Goal: Task Accomplishment & Management: Manage account settings

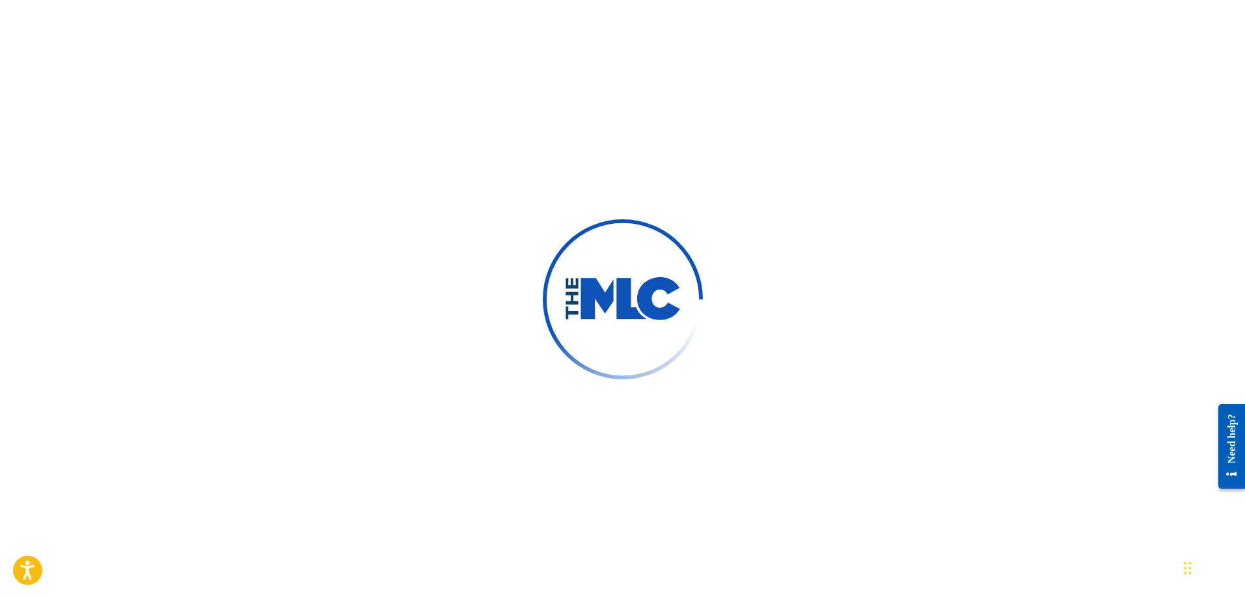
click at [664, 310] on img at bounding box center [622, 299] width 117 height 44
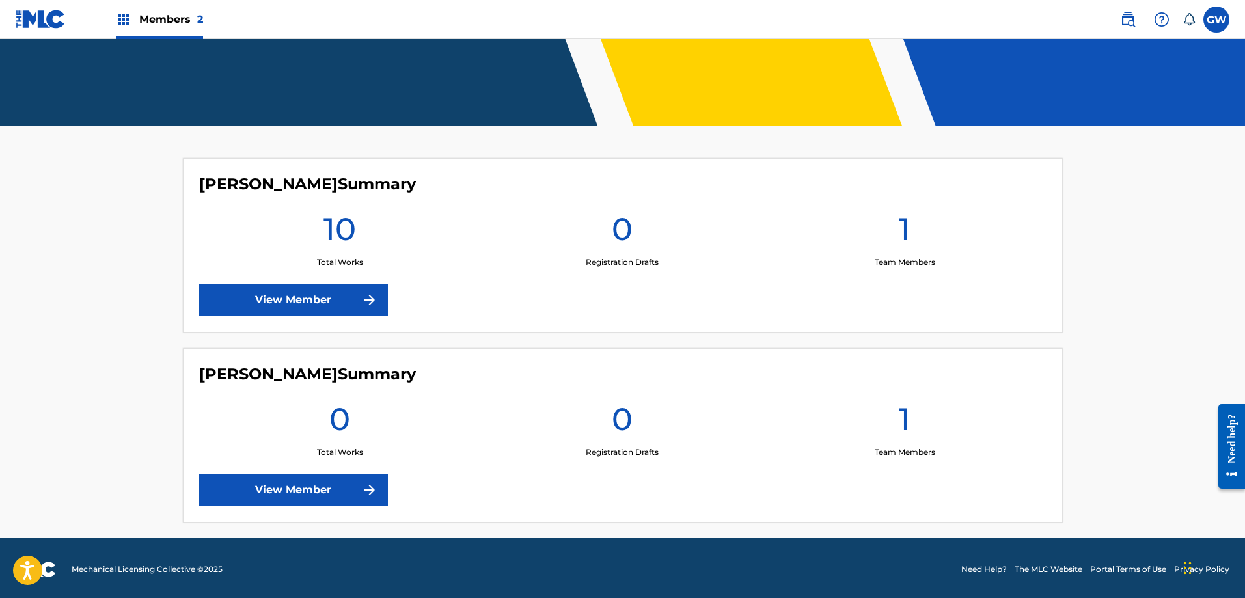
scroll to position [258, 0]
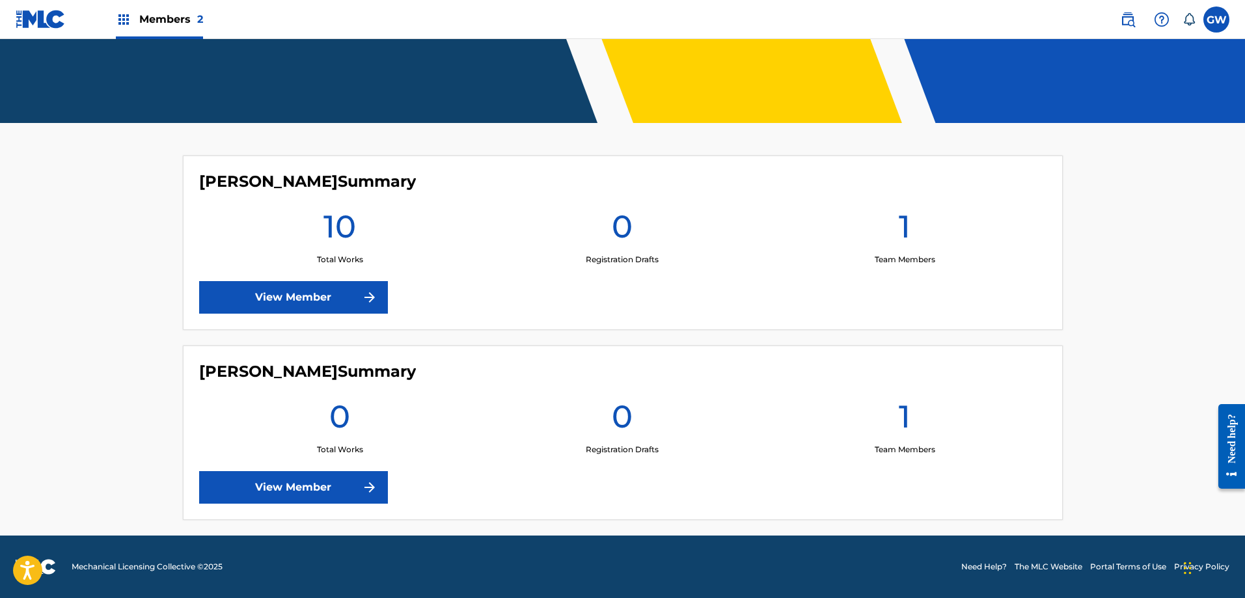
click at [374, 298] on img at bounding box center [370, 298] width 16 height 16
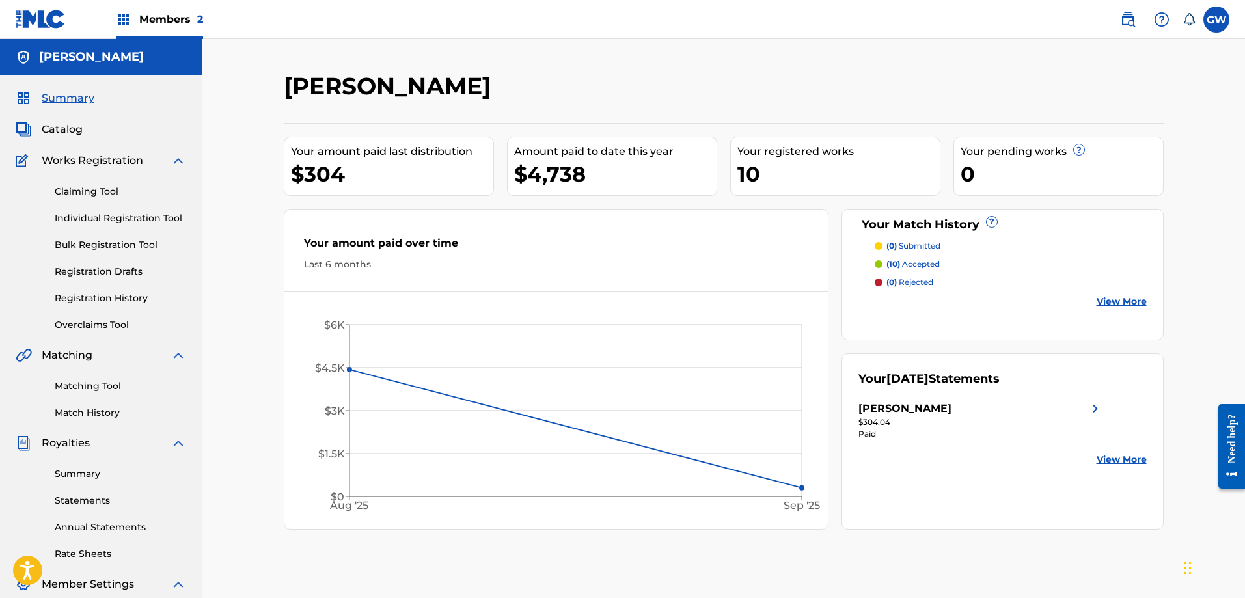
click at [27, 21] on img at bounding box center [41, 19] width 50 height 19
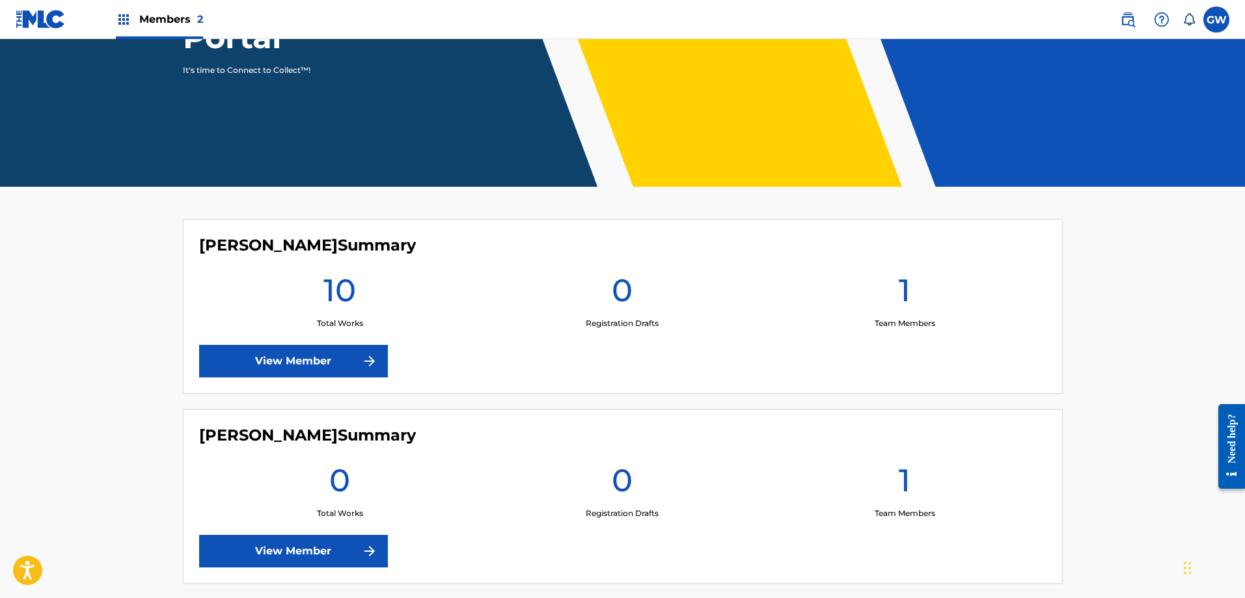
scroll to position [195, 0]
click at [342, 556] on link "View Member" at bounding box center [293, 550] width 189 height 33
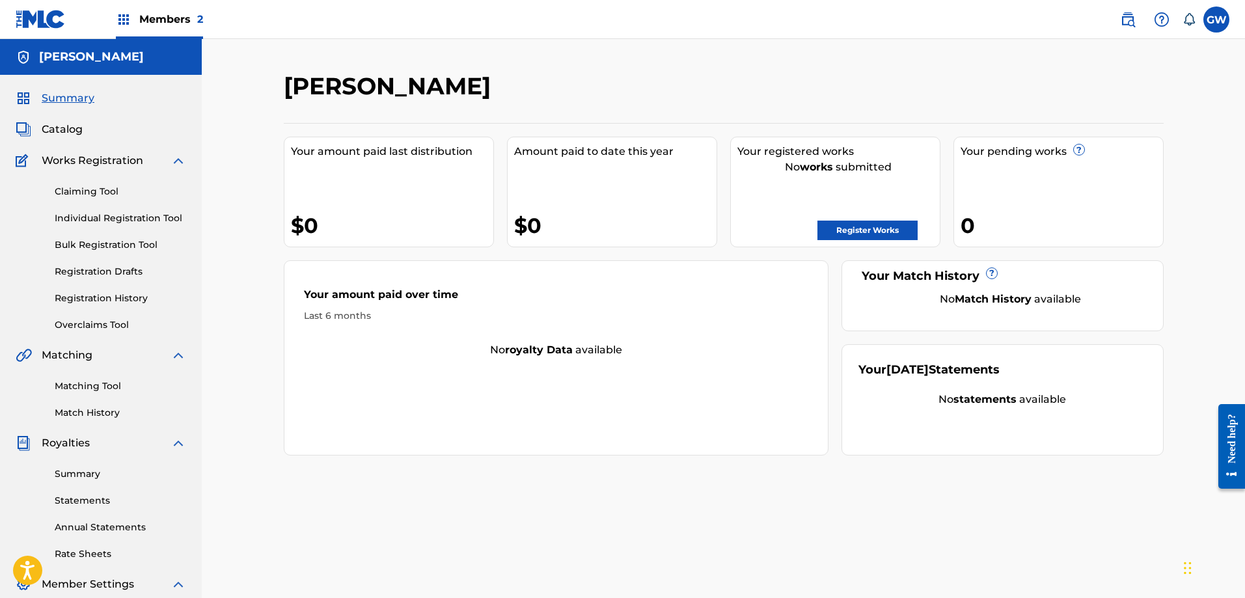
click at [1205, 18] on label at bounding box center [1216, 20] width 26 height 26
click at [1216, 20] on input "GW Grant Wood boy.2000mgmt@gmail.com Notification Preferences Profile Log out" at bounding box center [1216, 20] width 0 height 0
click at [1085, 163] on link "Profile" at bounding box center [1088, 162] width 26 height 12
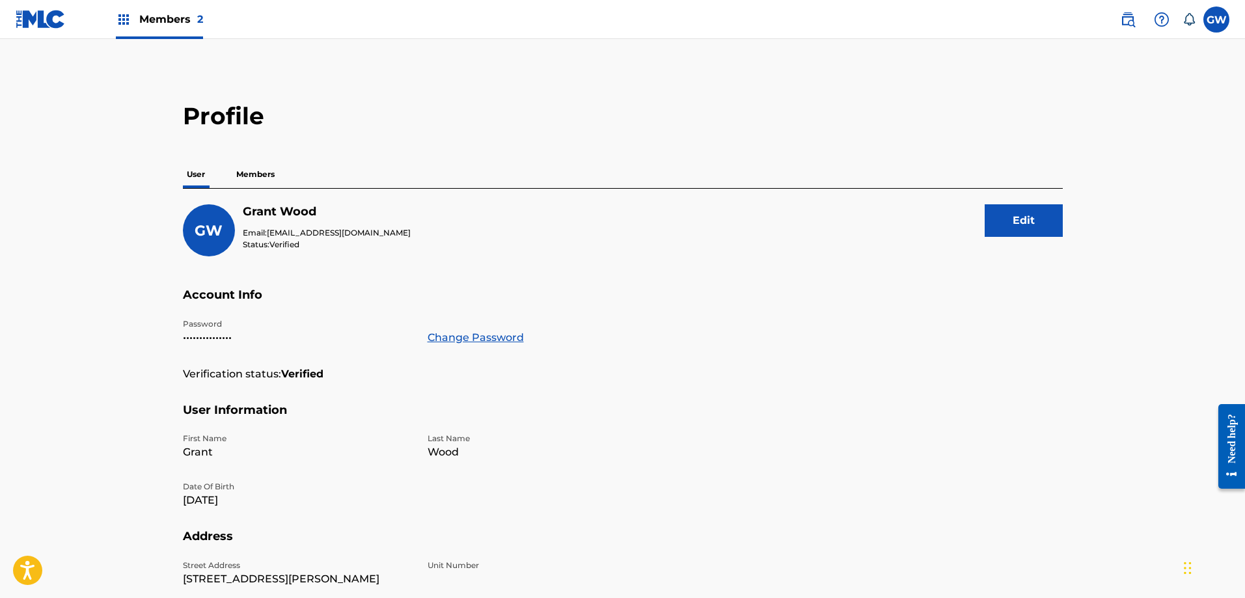
click at [259, 174] on p "Members" at bounding box center [255, 174] width 46 height 27
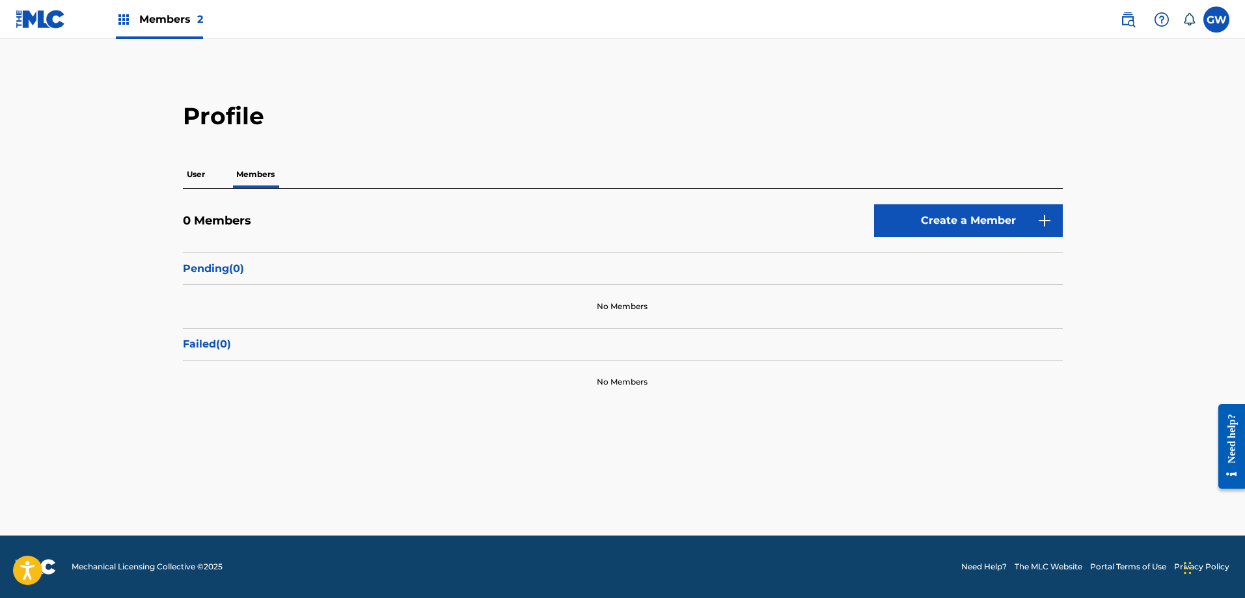
click at [199, 176] on p "User" at bounding box center [196, 174] width 26 height 27
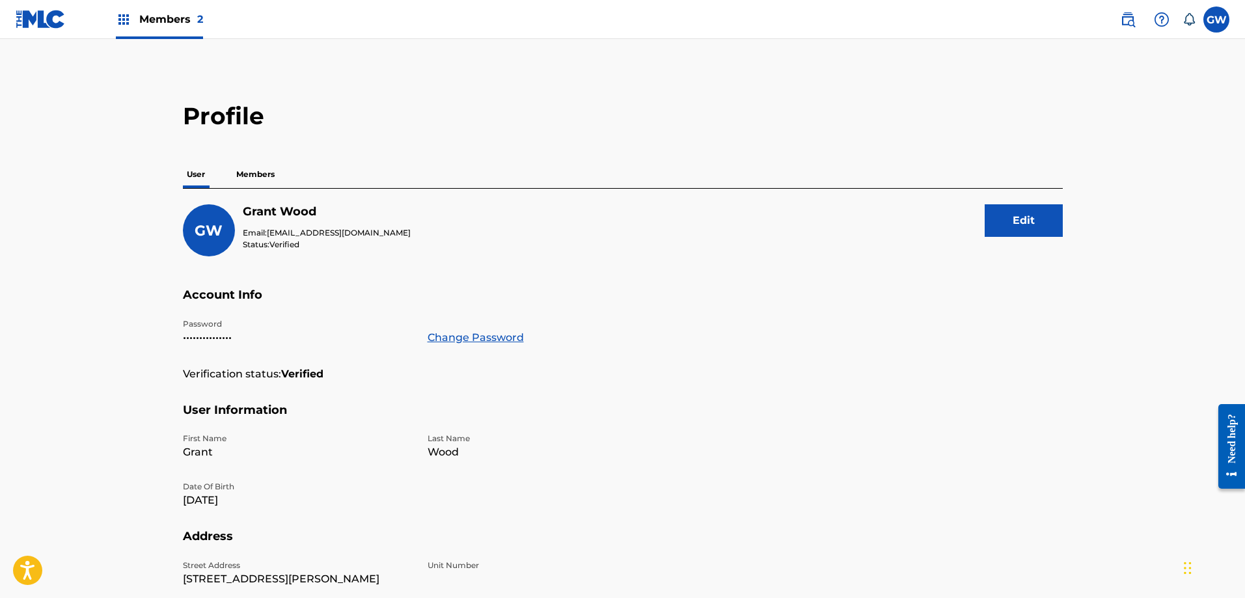
click at [131, 14] on div "Members 2" at bounding box center [159, 19] width 87 height 38
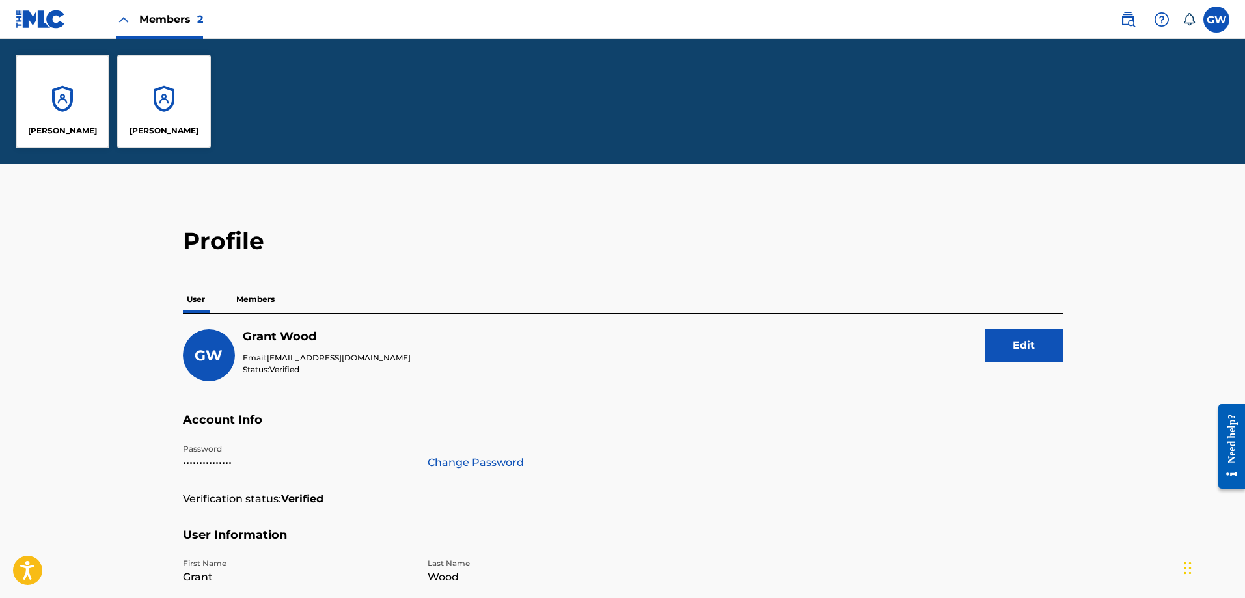
click at [163, 113] on div "[PERSON_NAME]" at bounding box center [164, 102] width 94 height 94
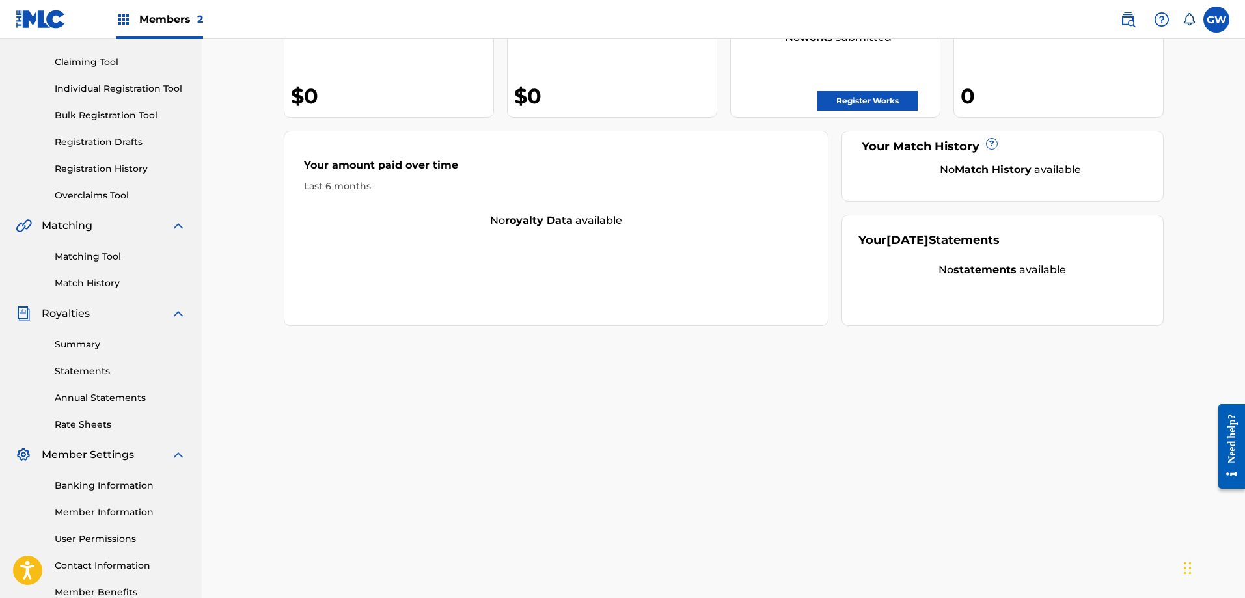
scroll to position [209, 0]
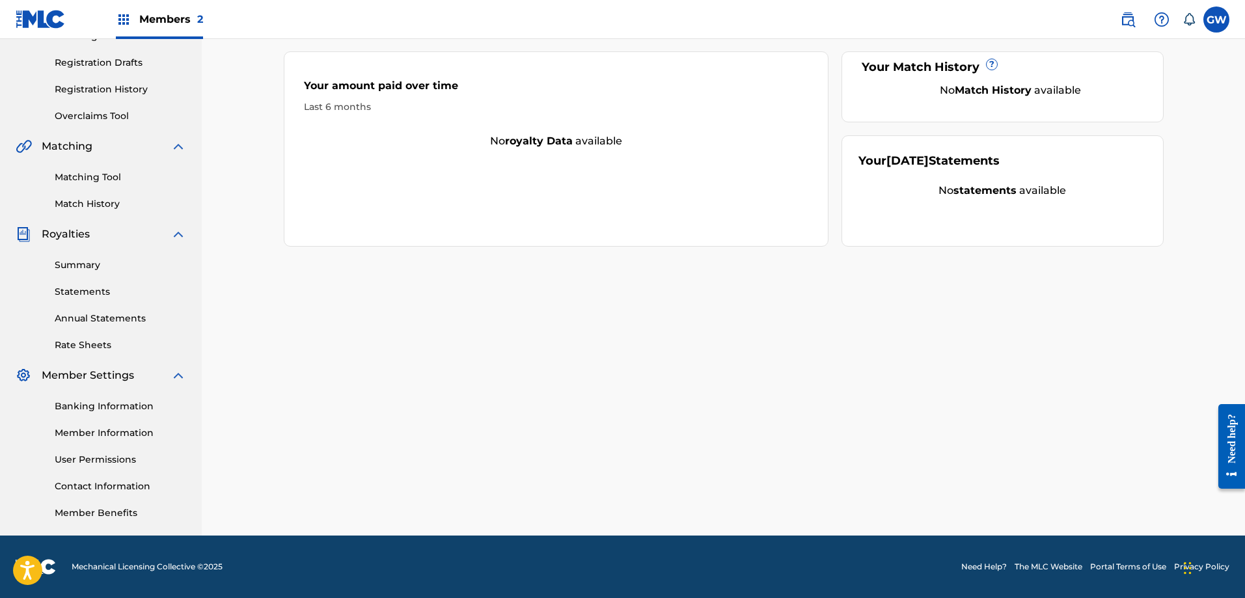
click at [107, 431] on link "Member Information" at bounding box center [120, 433] width 131 height 14
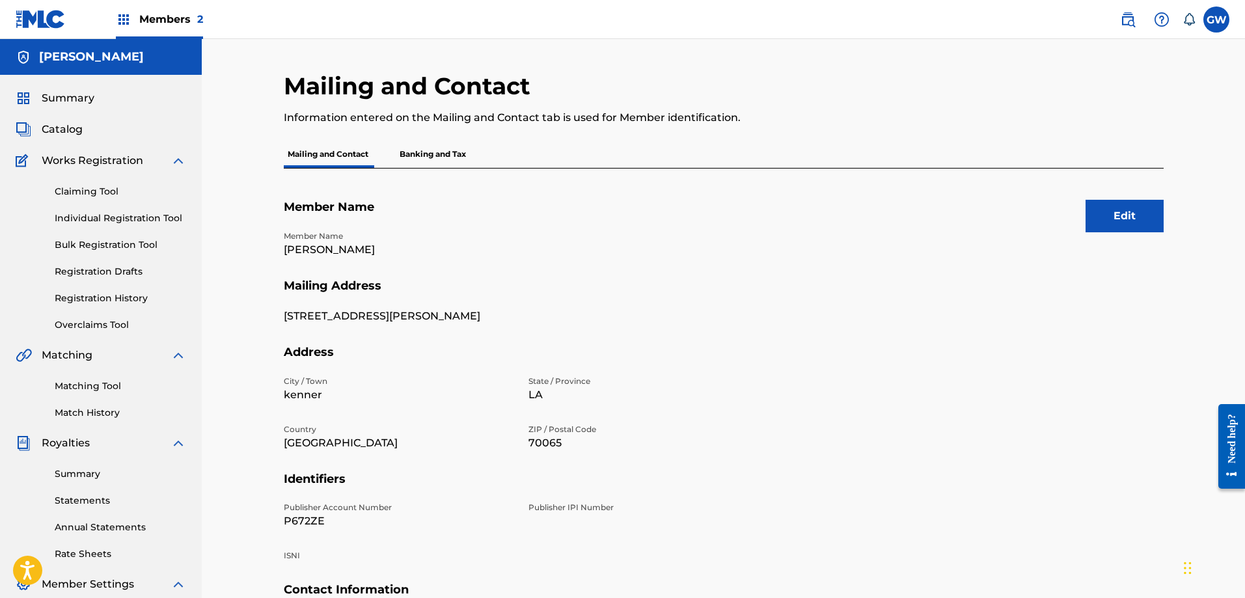
click at [1162, 18] on img at bounding box center [1161, 20] width 16 height 16
click at [1066, 66] on div "Mailing and Contact Information entered on the Mailing and Contact tab is used …" at bounding box center [723, 391] width 1043 height 705
click at [1093, 218] on button "Edit" at bounding box center [1124, 216] width 78 height 33
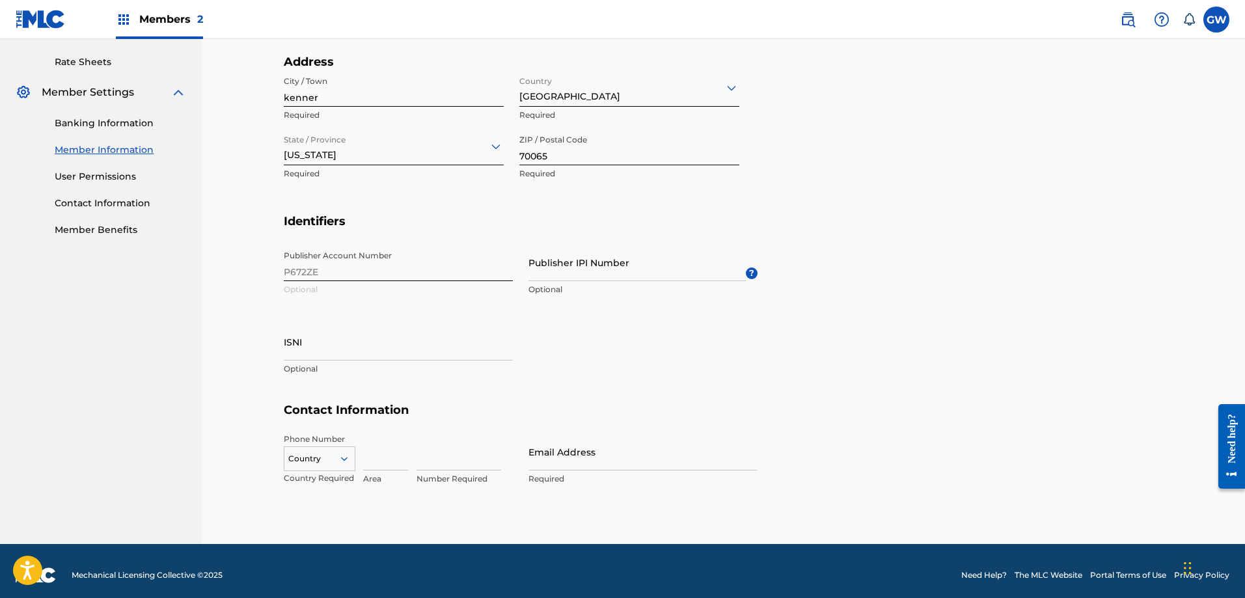
scroll to position [500, 0]
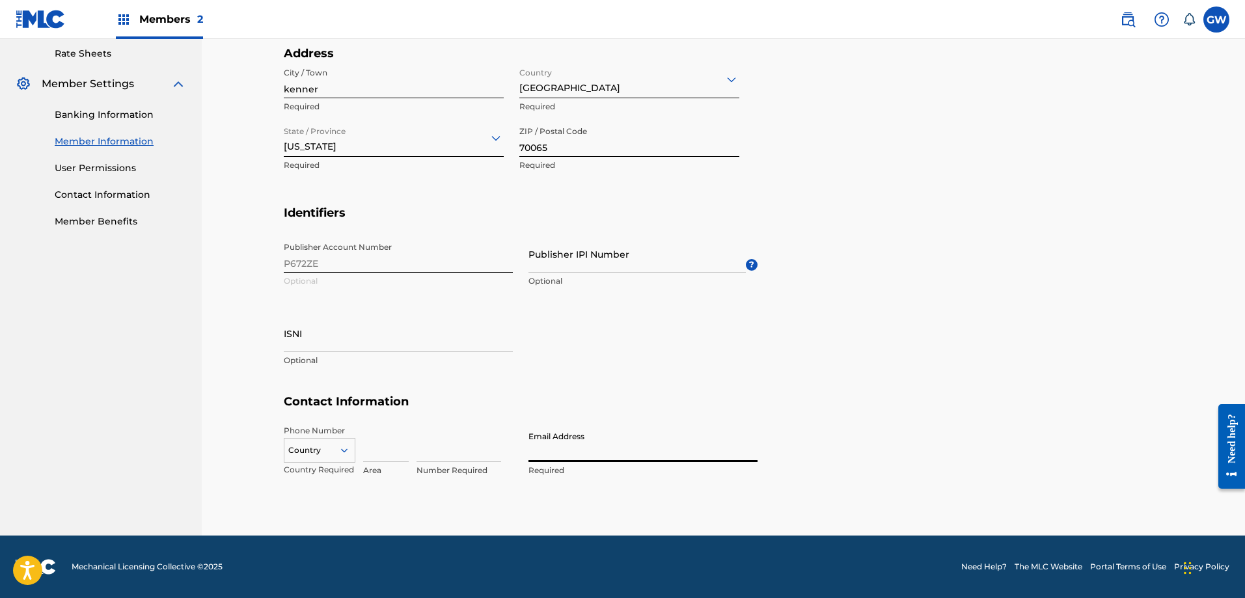
click at [556, 450] on input "Email Address" at bounding box center [642, 443] width 229 height 37
type input "jeffrey@brokenlevee.xyz"
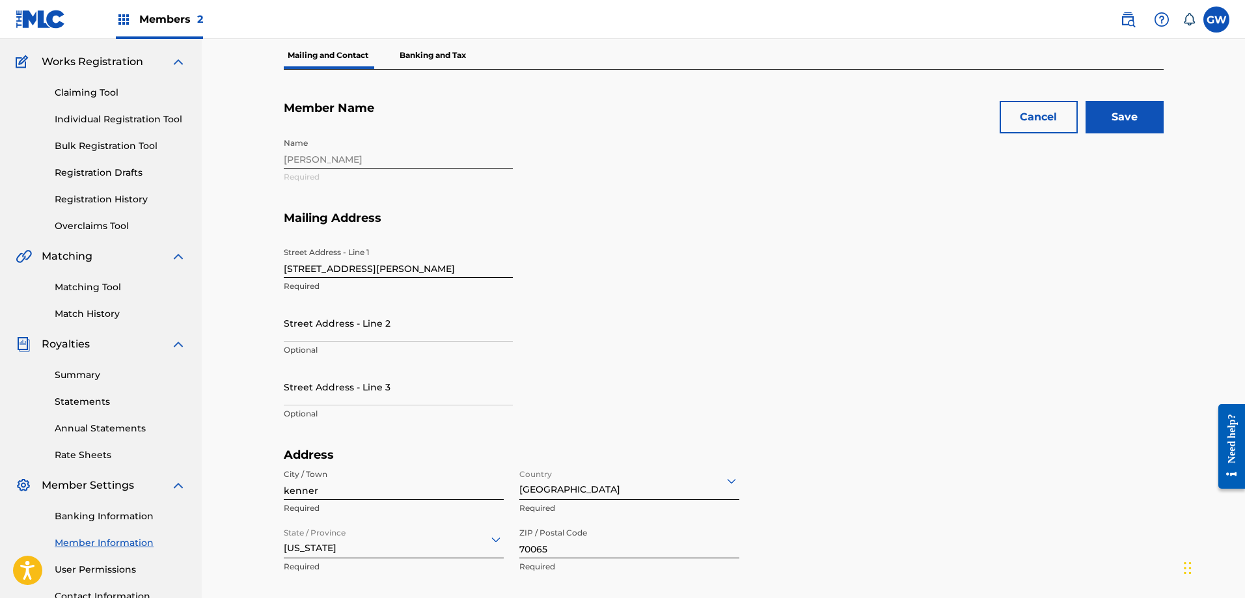
scroll to position [0, 0]
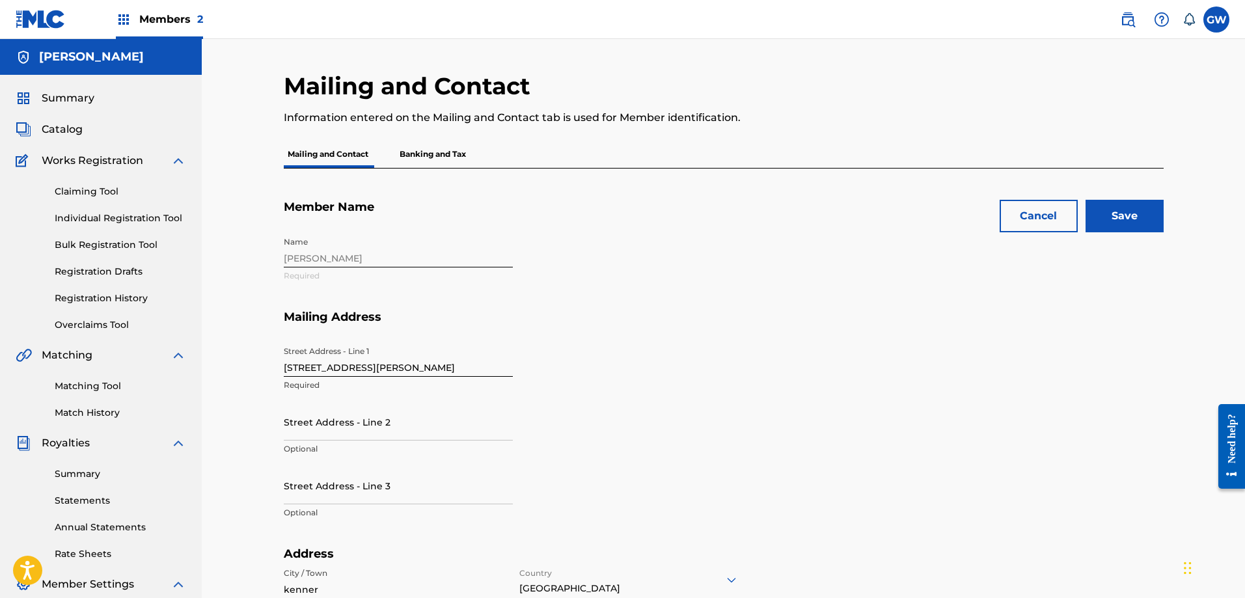
click at [1103, 227] on input "Save" at bounding box center [1124, 216] width 78 height 33
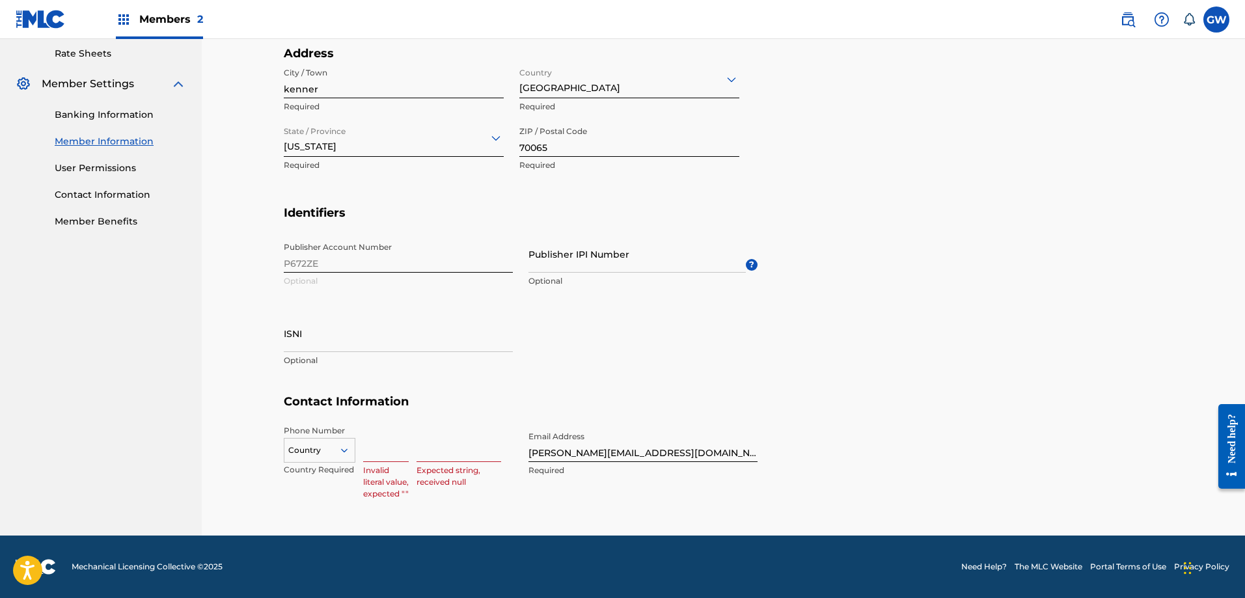
click at [372, 440] on input at bounding box center [386, 443] width 46 height 37
click at [838, 447] on section "Contact Information Phone Number Country Country Required Invalid literal value…" at bounding box center [724, 449] width 880 height 110
click at [340, 447] on div "Country" at bounding box center [320, 448] width 72 height 20
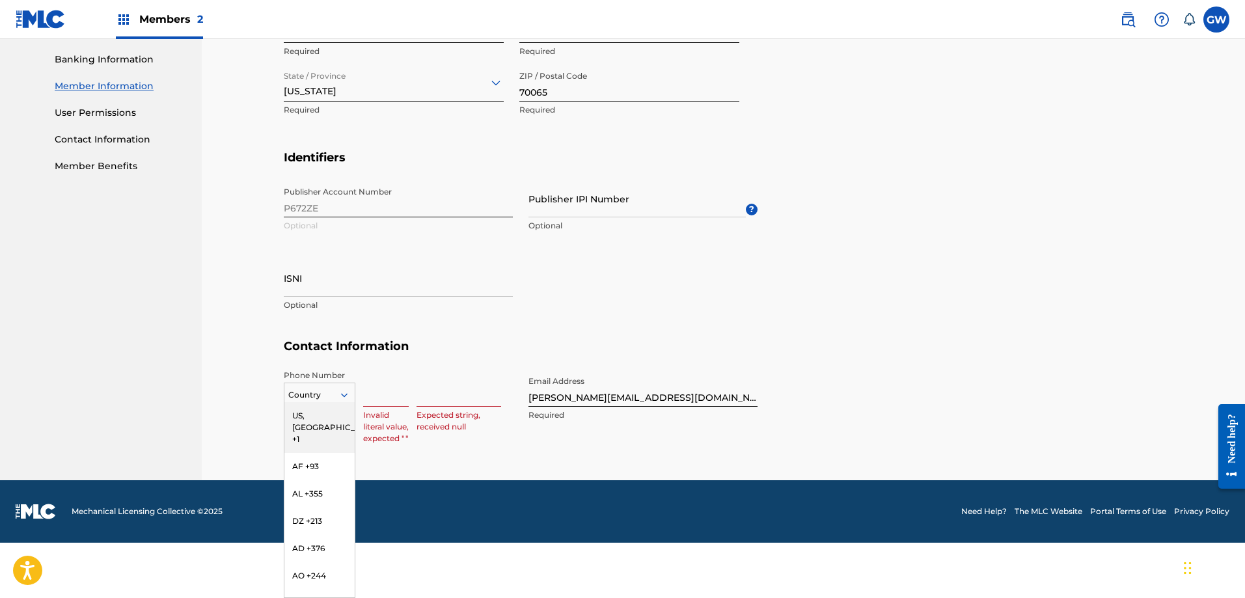
click at [325, 414] on div "US, CA +1" at bounding box center [319, 427] width 70 height 51
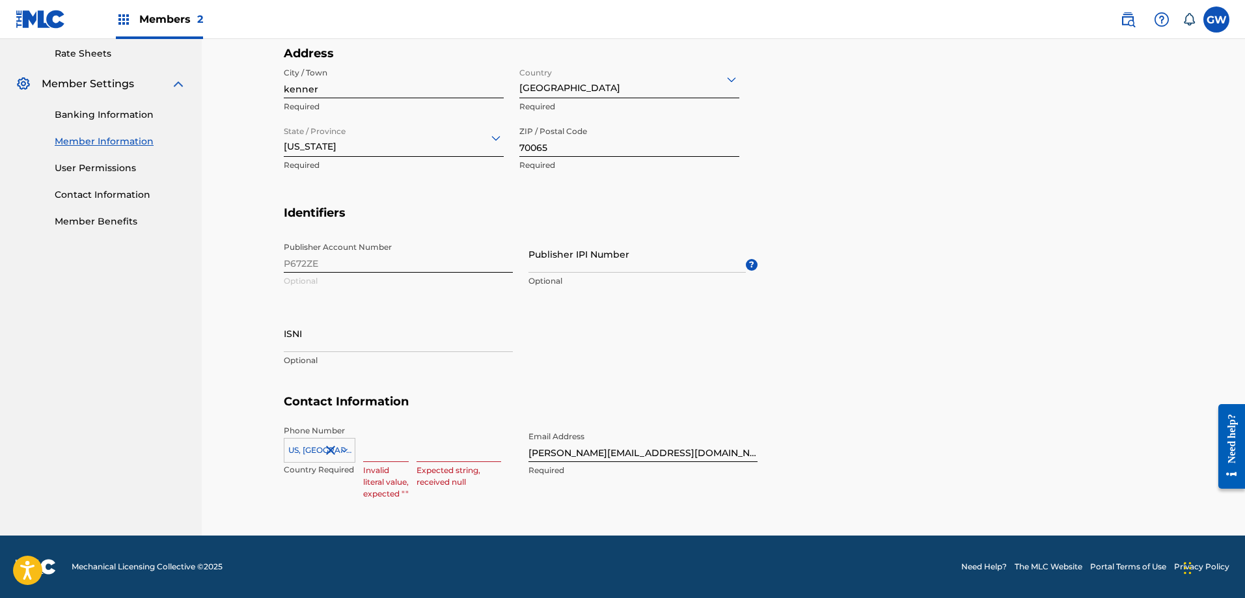
click at [382, 449] on input at bounding box center [386, 443] width 46 height 37
type input "416"
click at [449, 450] on input at bounding box center [458, 443] width 85 height 37
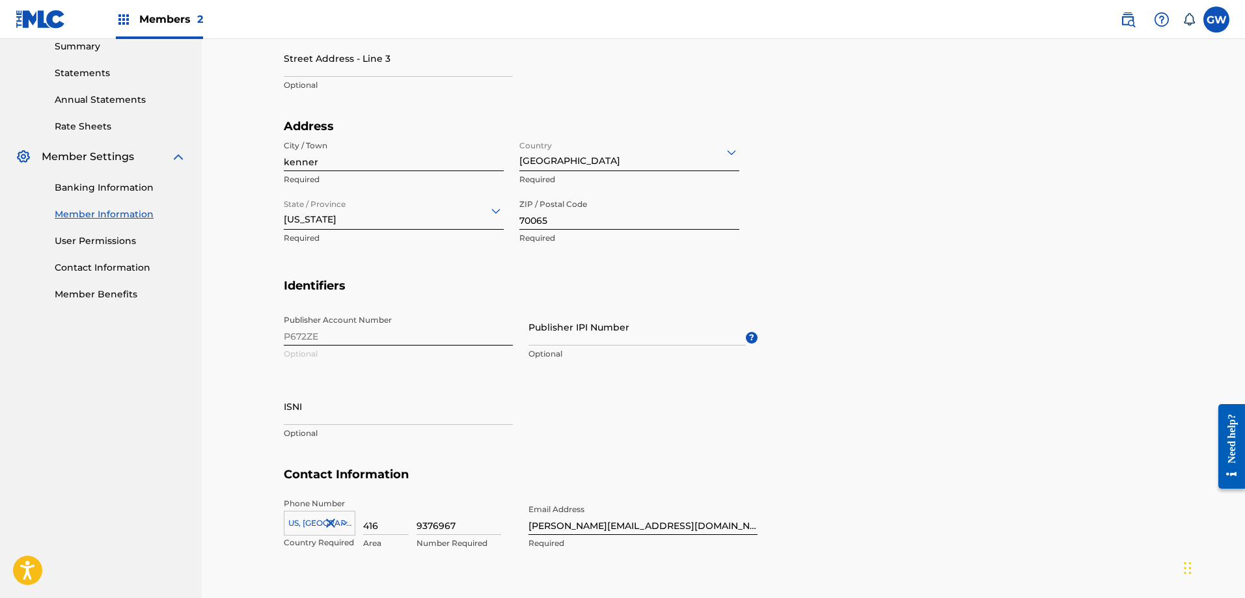
scroll to position [175, 0]
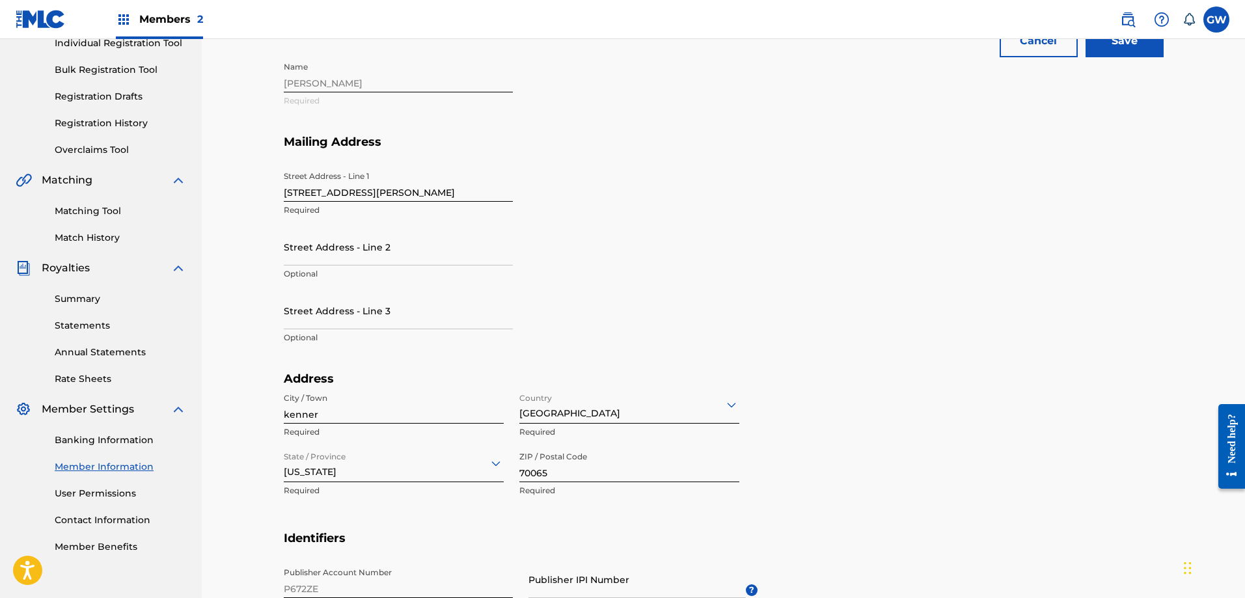
type input "9376967"
click at [1118, 57] on input "Save" at bounding box center [1124, 41] width 78 height 33
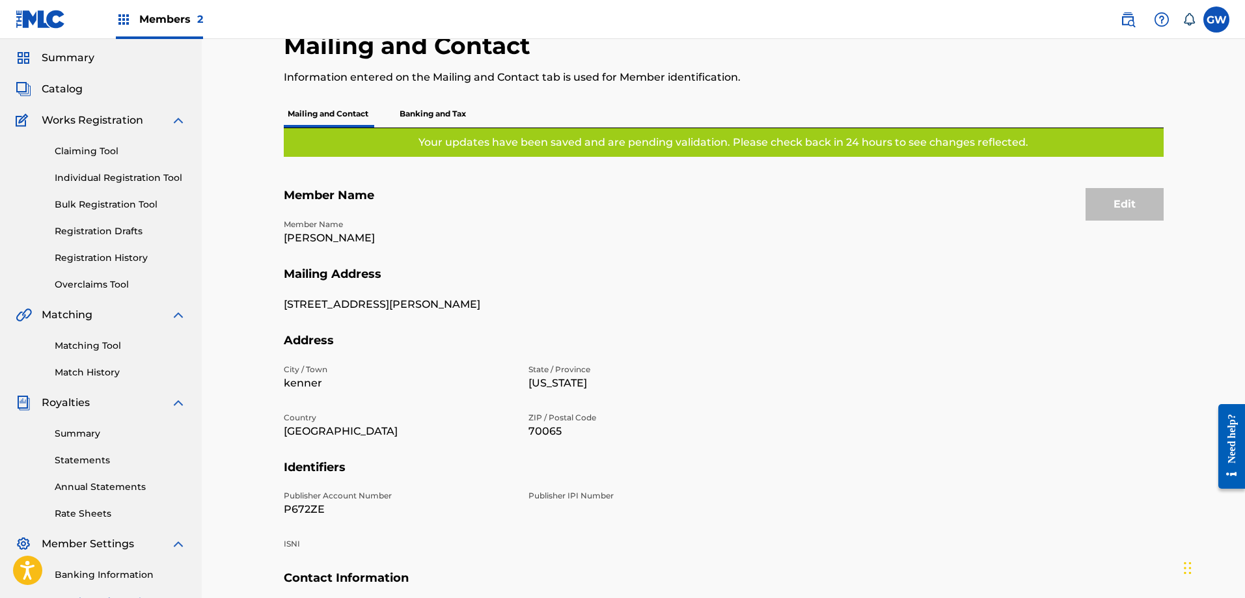
scroll to position [0, 0]
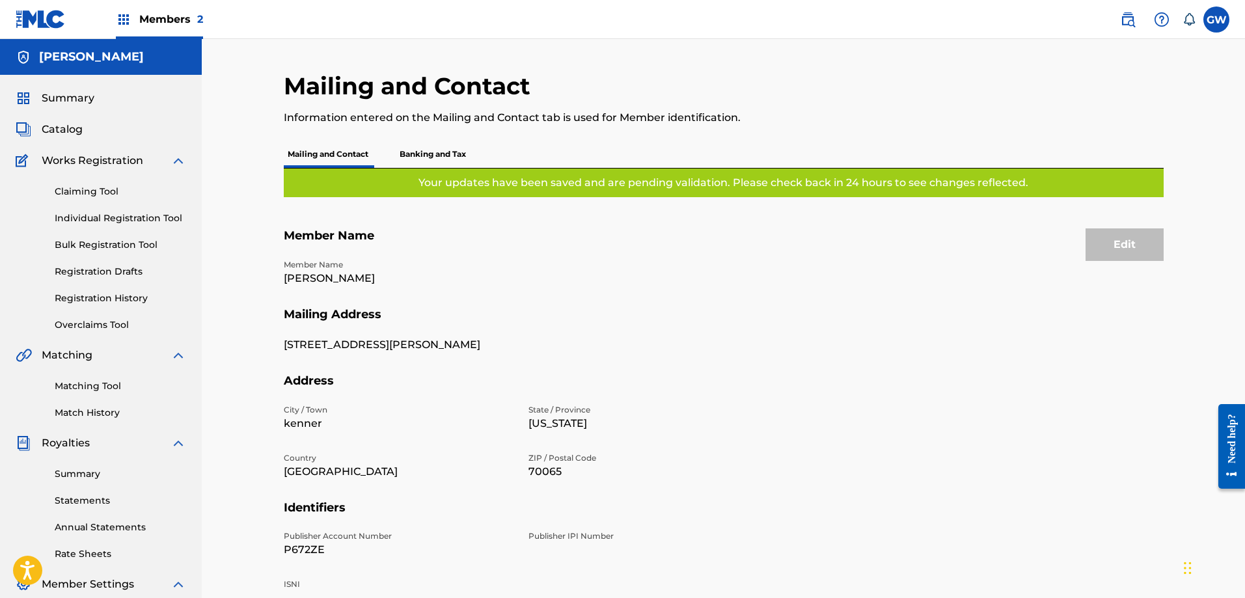
click at [46, 16] on img at bounding box center [41, 19] width 50 height 19
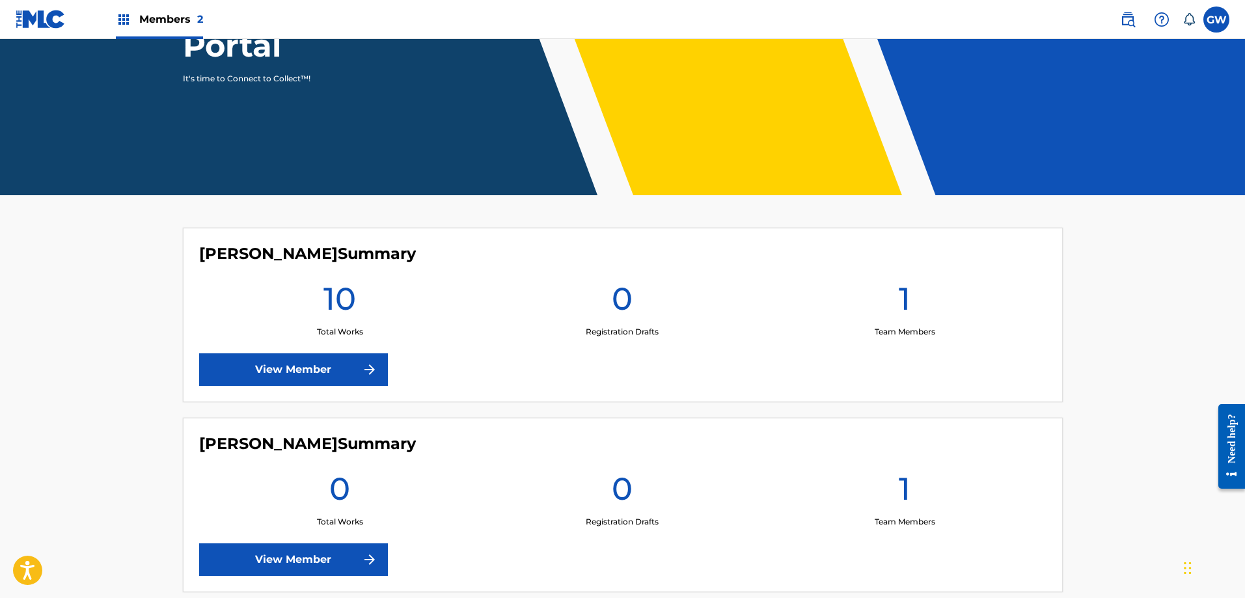
scroll to position [195, 0]
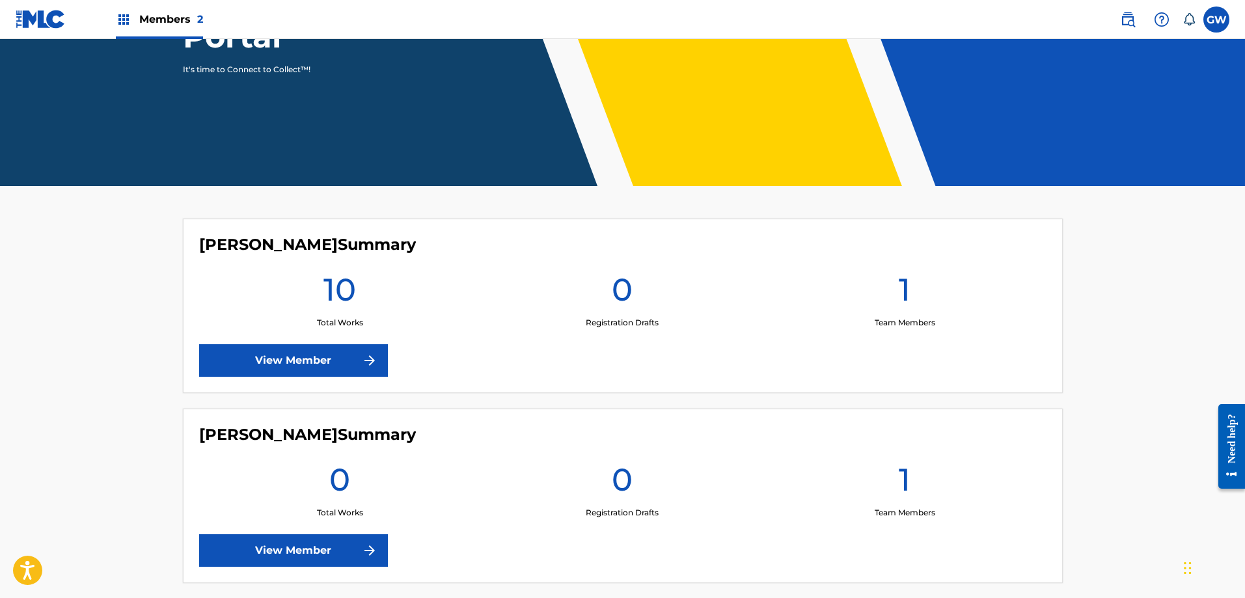
click at [372, 356] on img at bounding box center [370, 361] width 16 height 16
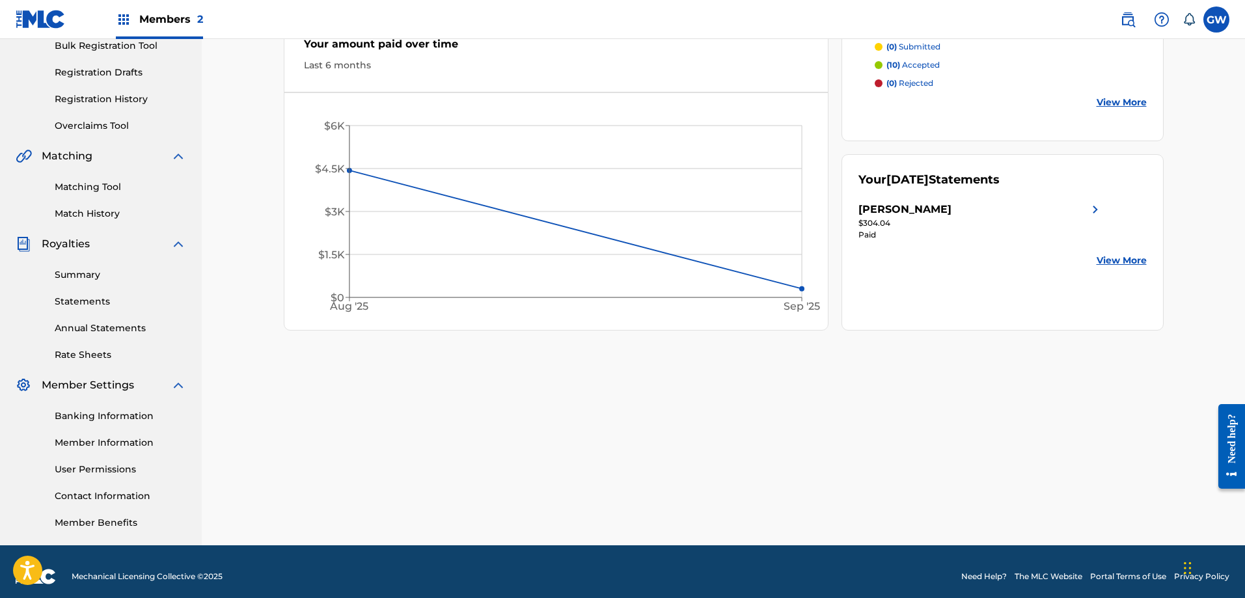
scroll to position [209, 0]
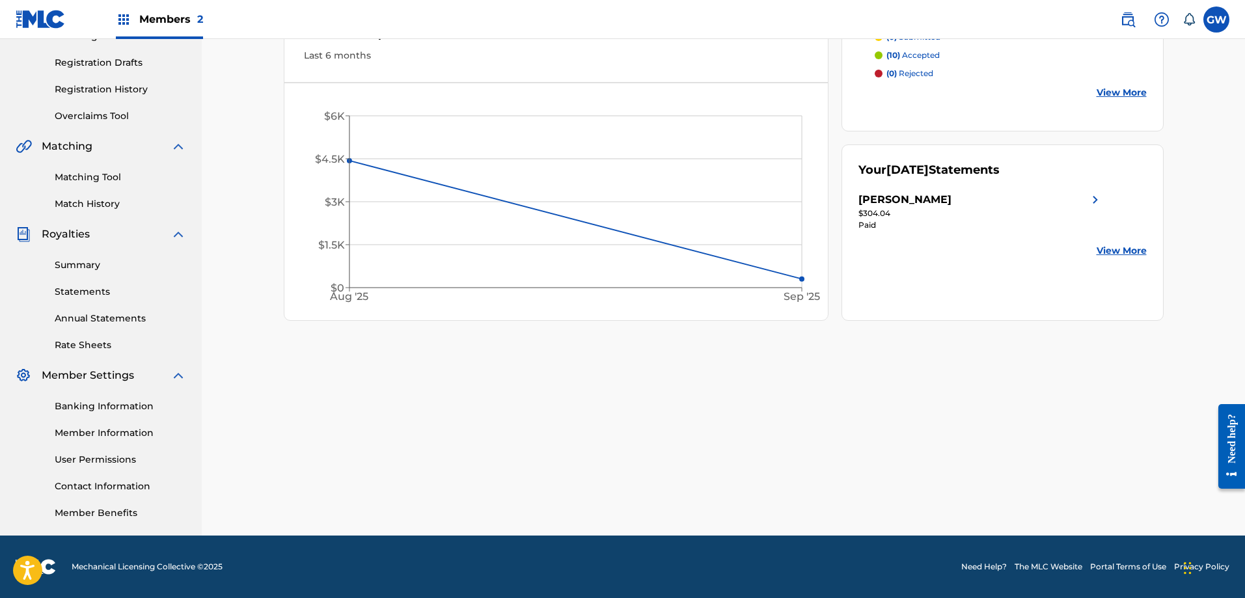
click at [102, 433] on link "Member Information" at bounding box center [120, 433] width 131 height 14
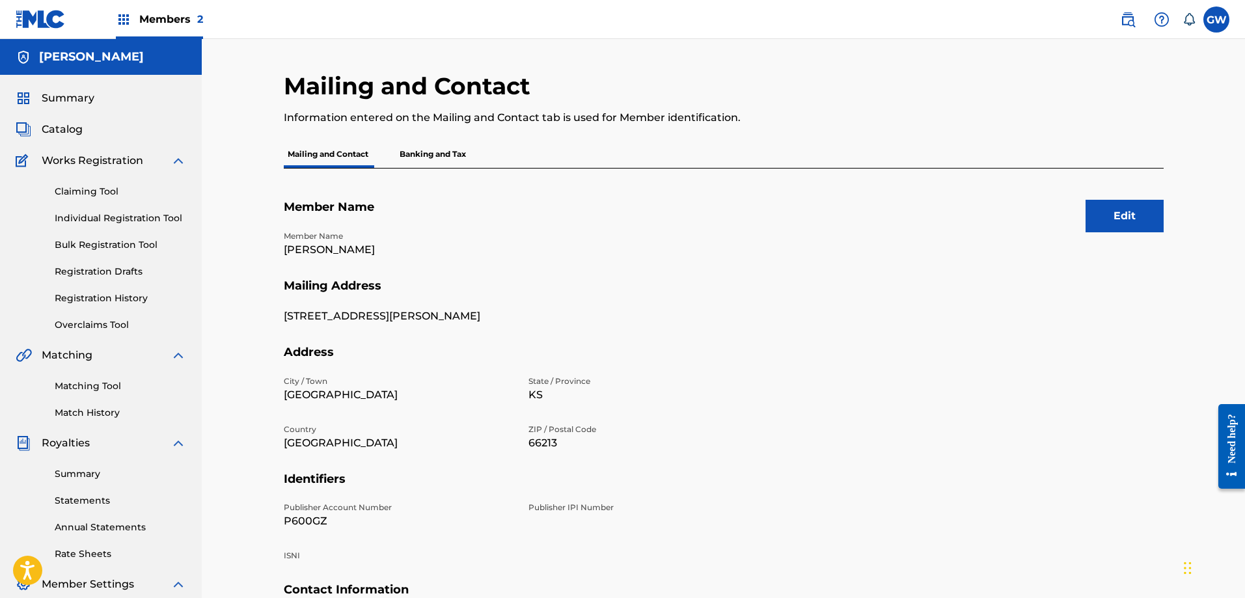
click at [1124, 209] on button "Edit" at bounding box center [1124, 216] width 78 height 33
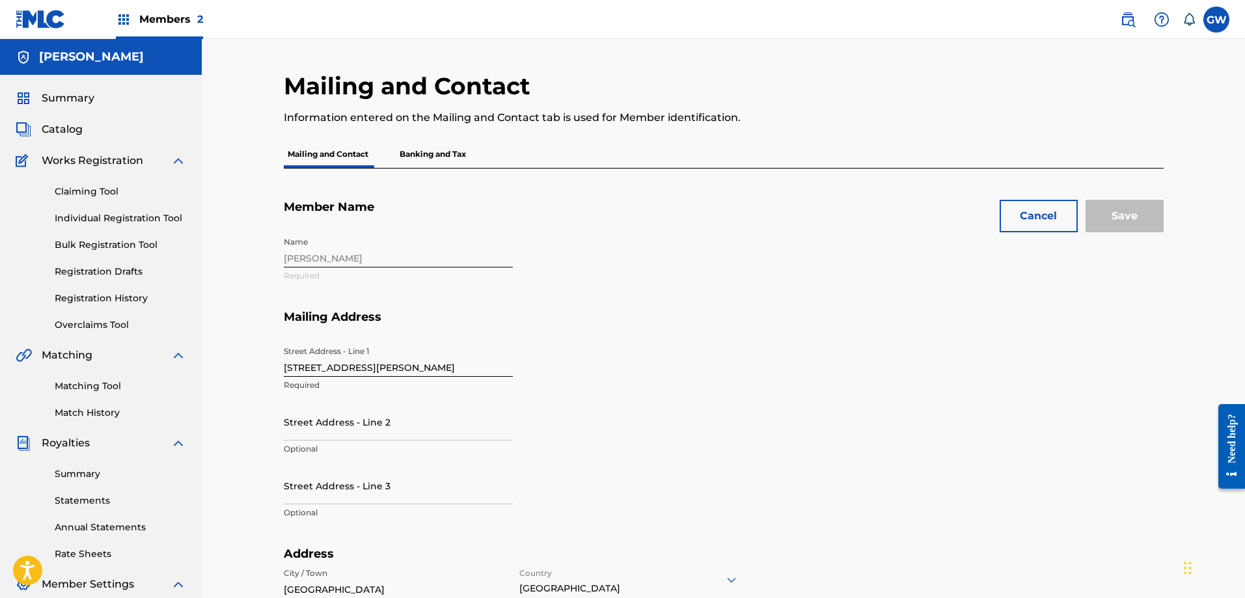
click at [49, 56] on h5 "[PERSON_NAME]" at bounding box center [91, 56] width 105 height 15
click at [25, 58] on img at bounding box center [24, 57] width 16 height 16
click at [32, 23] on img at bounding box center [41, 19] width 50 height 19
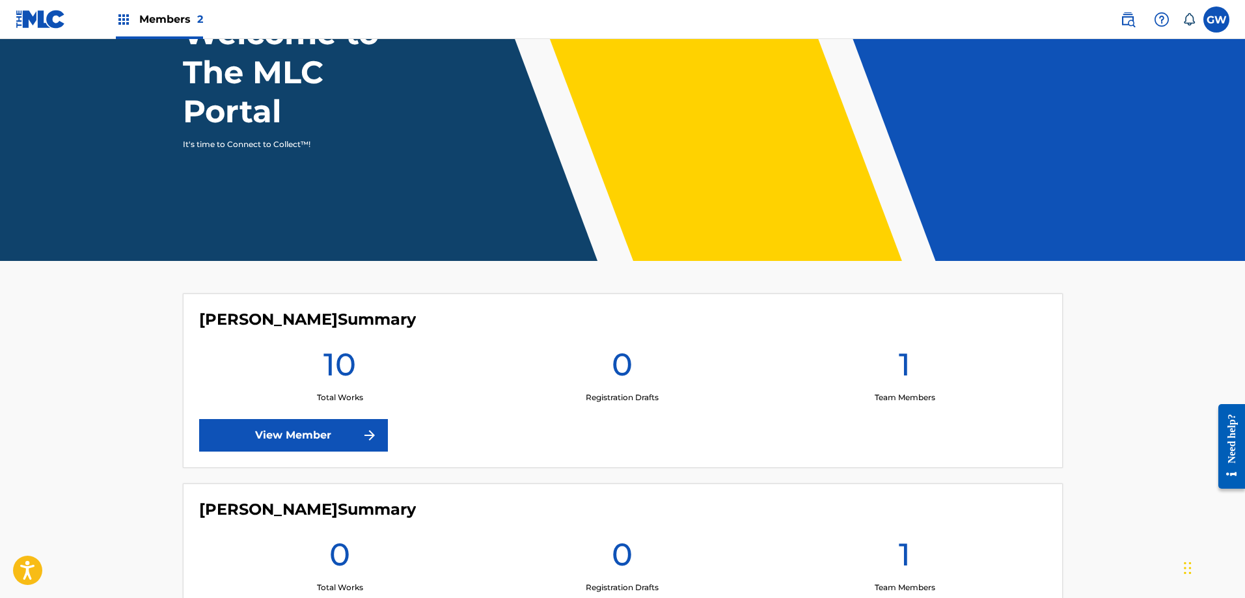
scroll to position [195, 0]
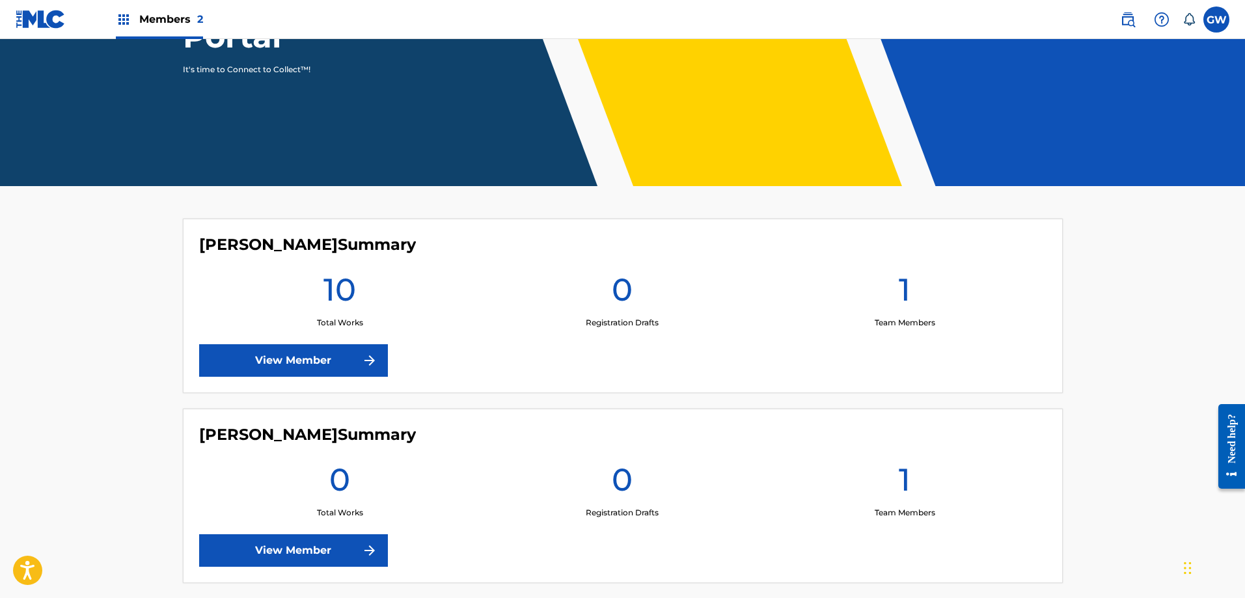
click at [363, 363] on img at bounding box center [370, 361] width 16 height 16
